Goal: Find specific page/section: Find specific page/section

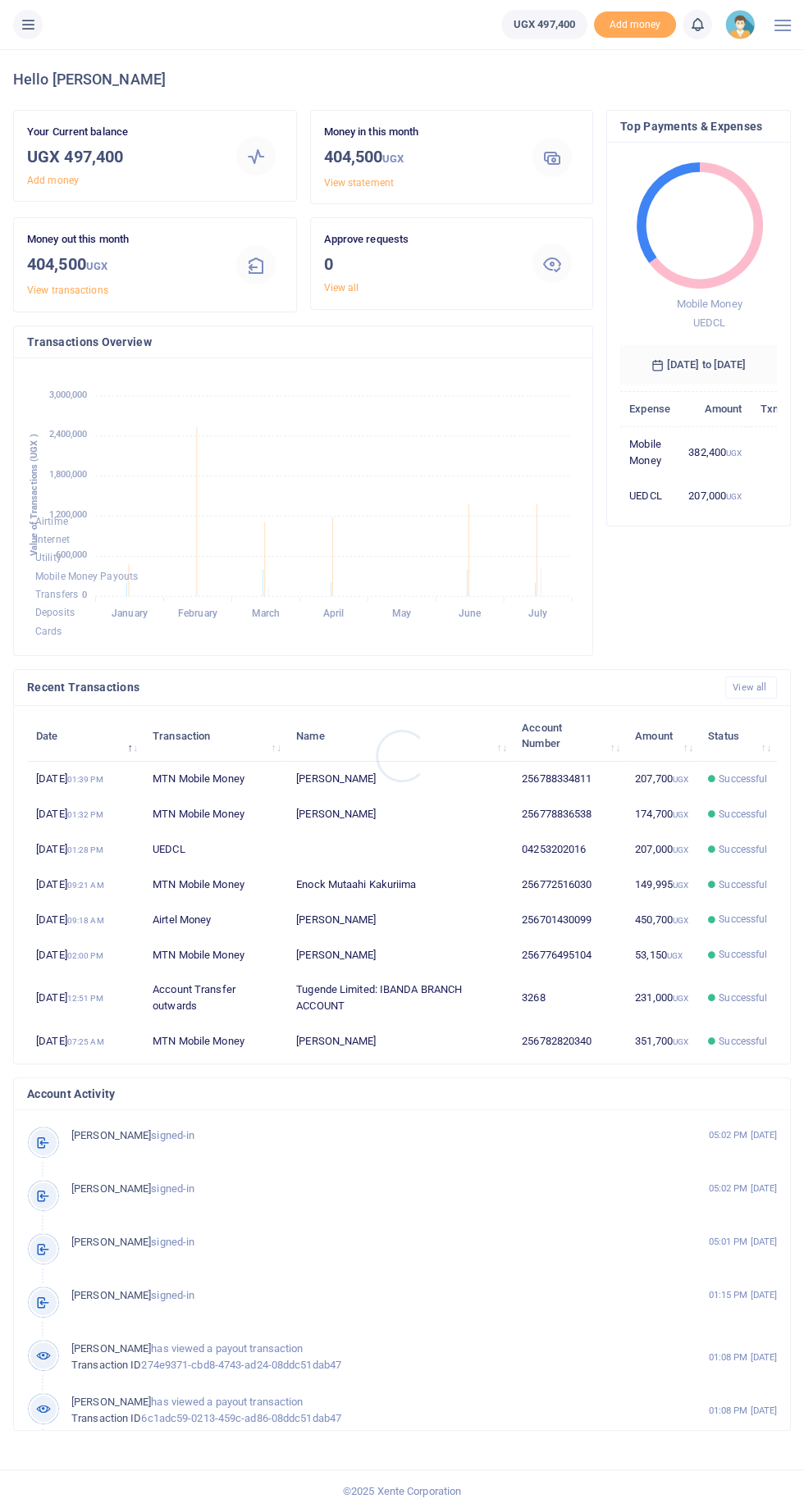
scroll to position [240, 156]
click at [29, 20] on icon at bounding box center [28, 24] width 16 height 18
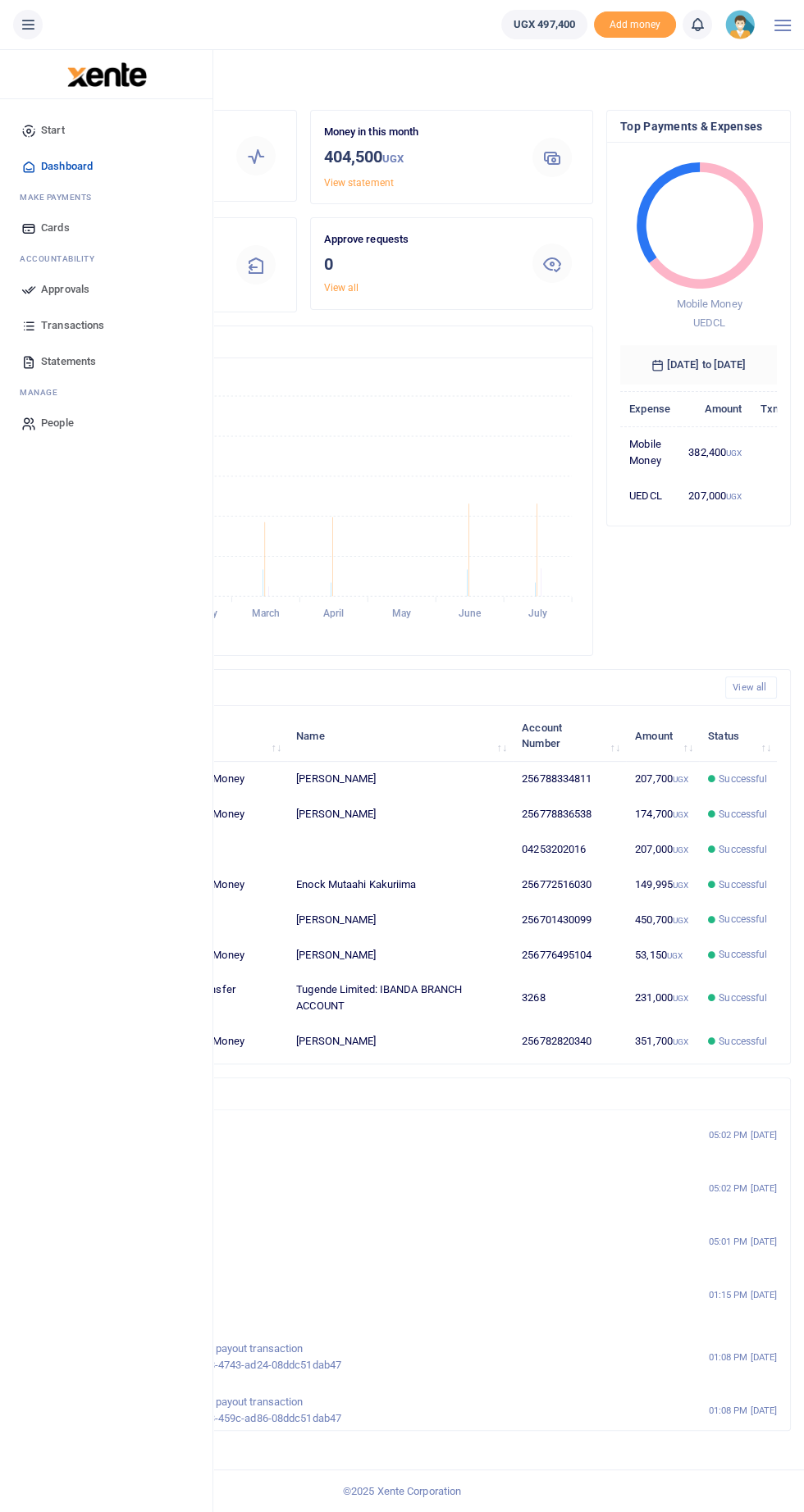
click at [49, 350] on link "Statements" at bounding box center [107, 361] width 186 height 36
click at [49, 351] on link "Statements" at bounding box center [107, 361] width 186 height 36
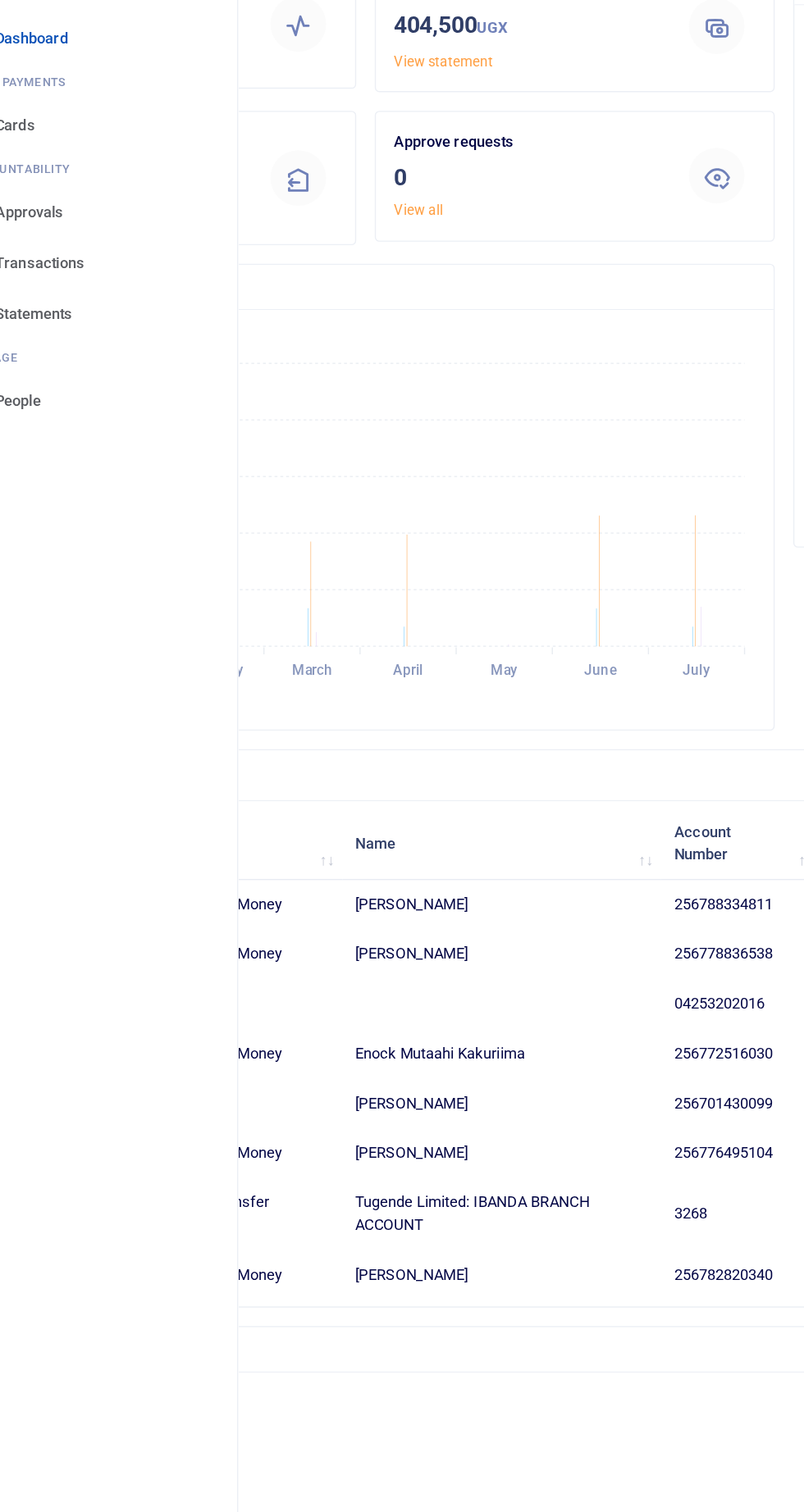
scroll to position [1, 0]
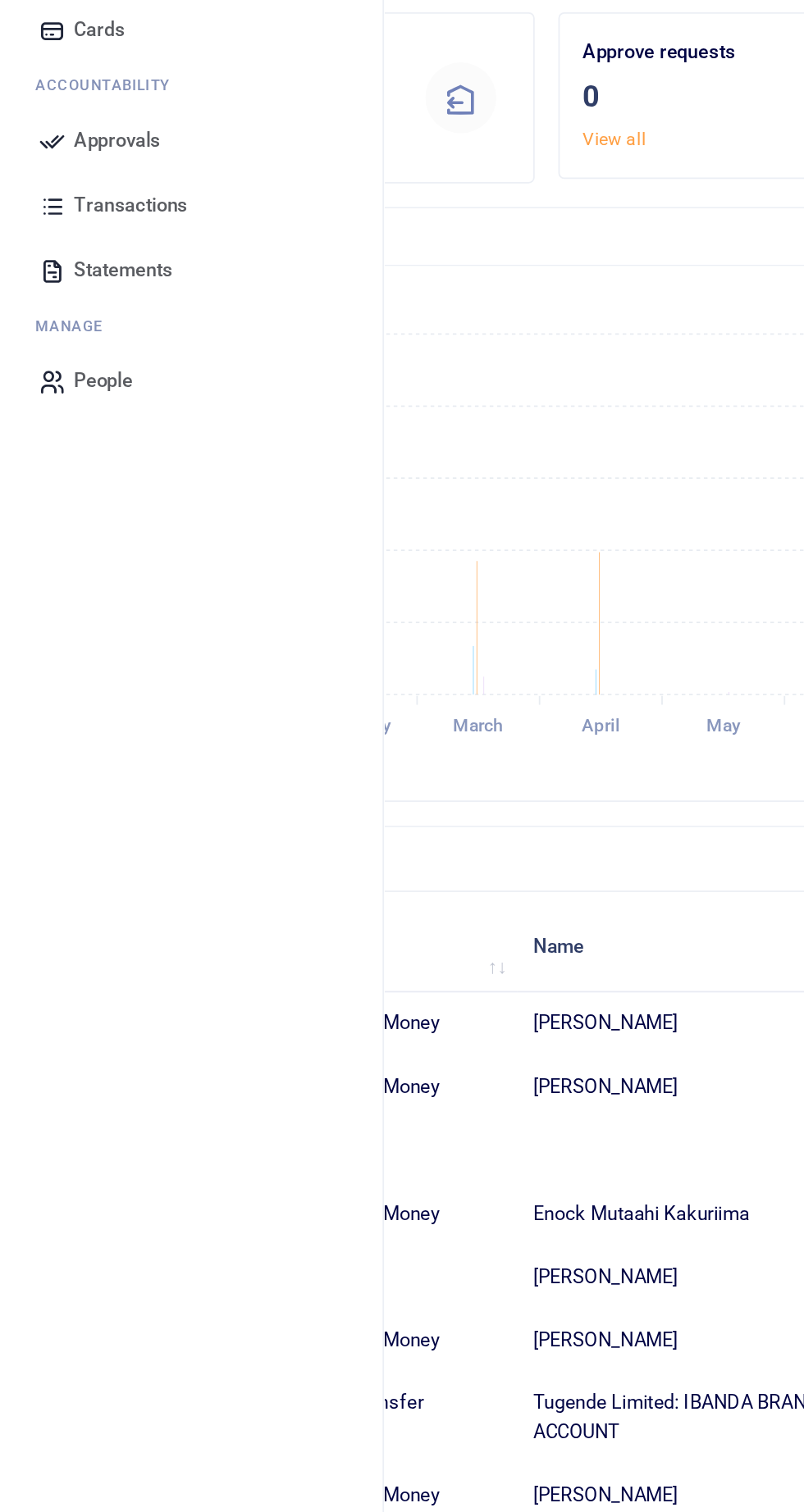
click at [69, 353] on span "Statements" at bounding box center [68, 360] width 55 height 16
click at [89, 357] on span "Statements" at bounding box center [68, 360] width 55 height 16
click at [68, 357] on span "Statements" at bounding box center [68, 360] width 55 height 16
click at [67, 362] on span "Statements" at bounding box center [68, 360] width 55 height 16
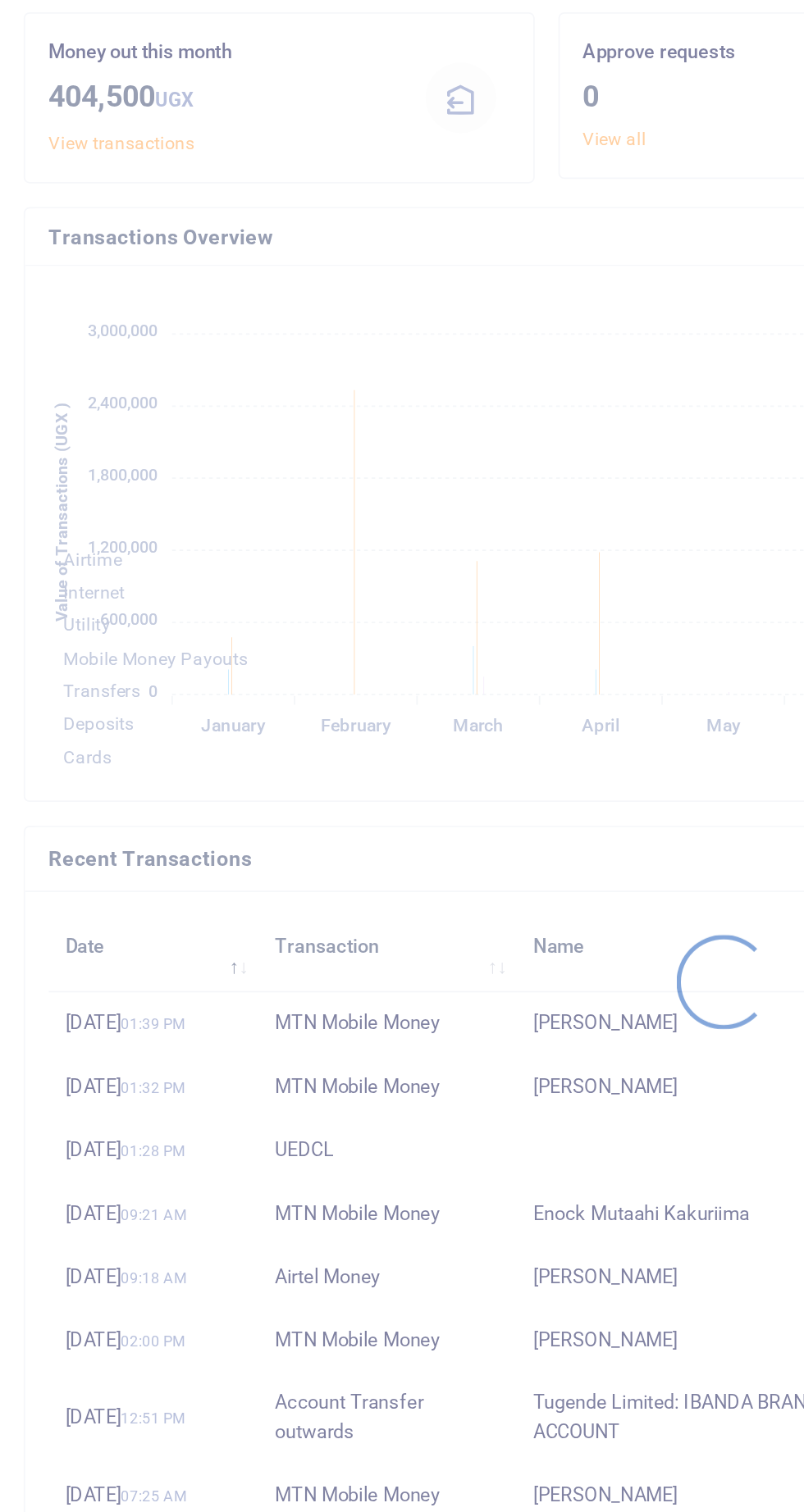
scroll to position [270, 552]
